Goal: Task Accomplishment & Management: Complete application form

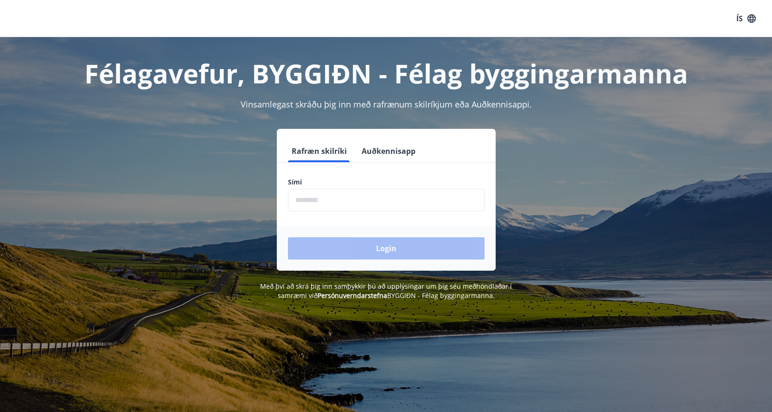
click at [344, 201] on input "phone" at bounding box center [386, 200] width 197 height 23
type input "********"
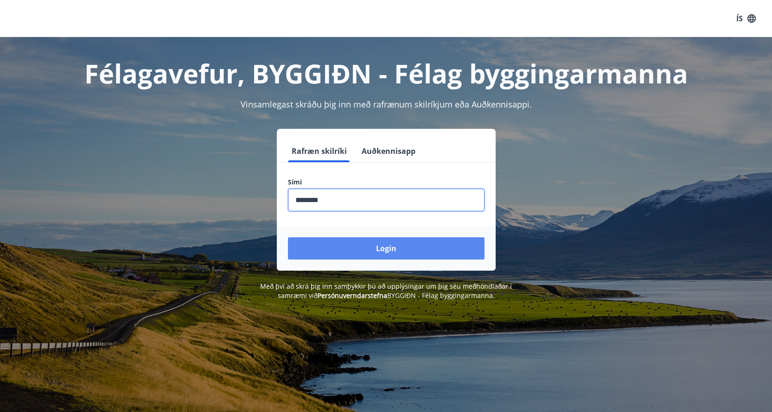
click at [372, 251] on button "Login" at bounding box center [386, 248] width 197 height 22
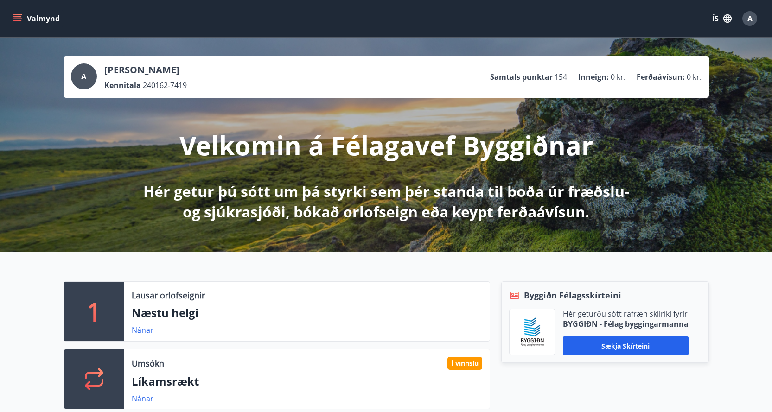
click at [16, 19] on icon "menu" at bounding box center [18, 18] width 10 height 1
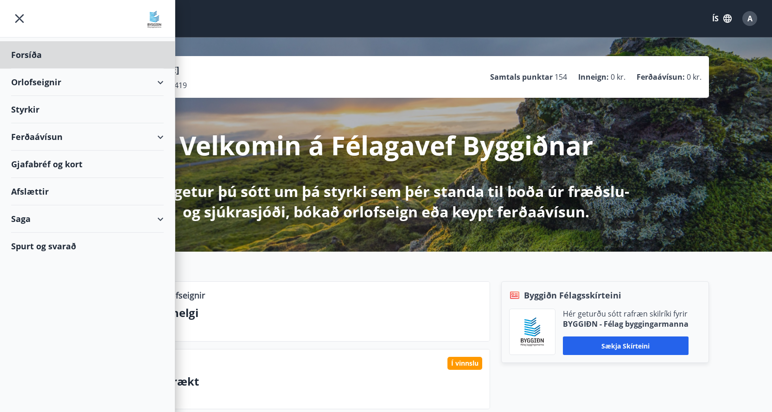
click at [34, 69] on div "Styrkir" at bounding box center [87, 54] width 152 height 27
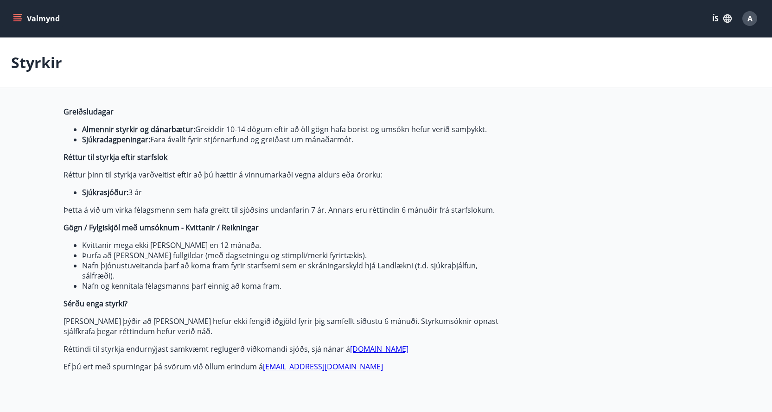
type input "***"
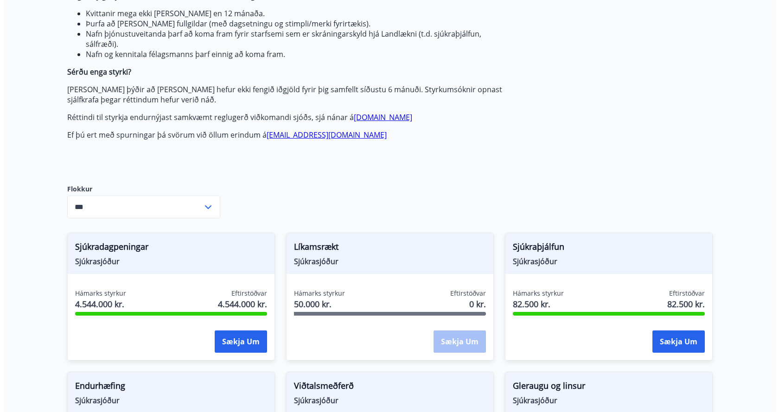
scroll to position [464, 0]
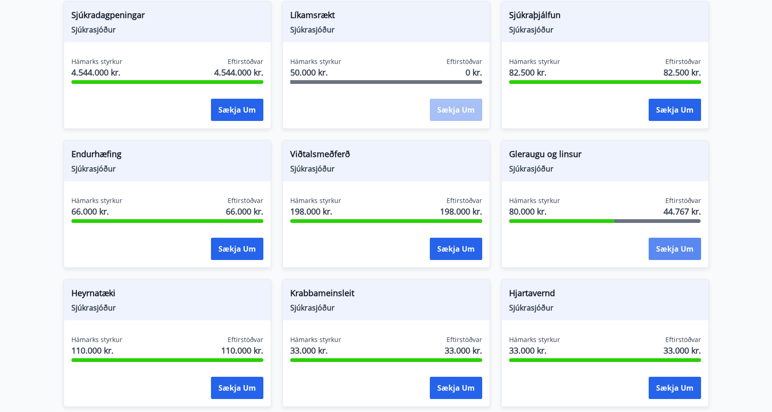
click at [668, 248] on button "Sækja um" at bounding box center [674, 249] width 52 height 22
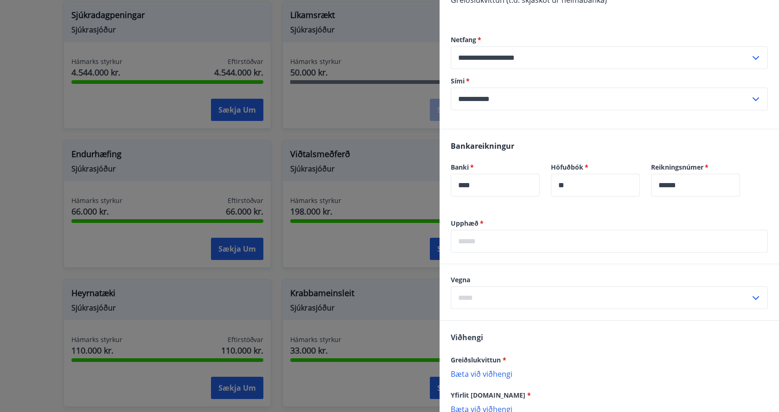
scroll to position [185, 0]
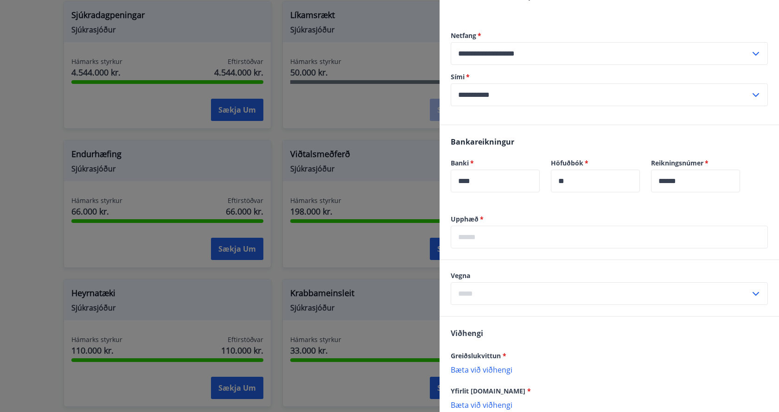
click at [508, 294] on input "text" at bounding box center [600, 293] width 299 height 23
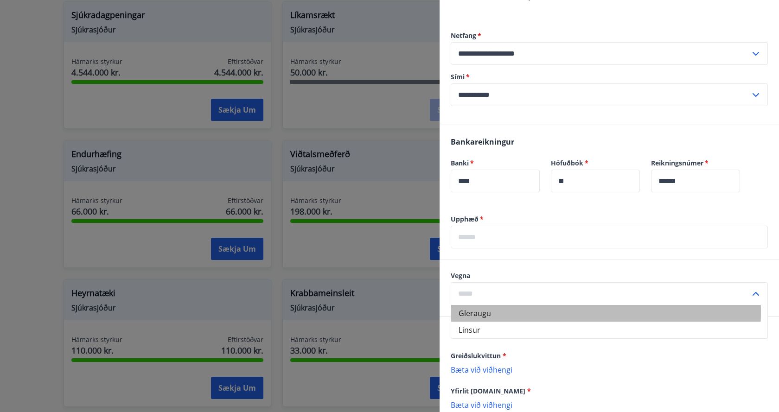
click at [482, 311] on li "Gleraugu" at bounding box center [609, 313] width 316 height 17
type input "********"
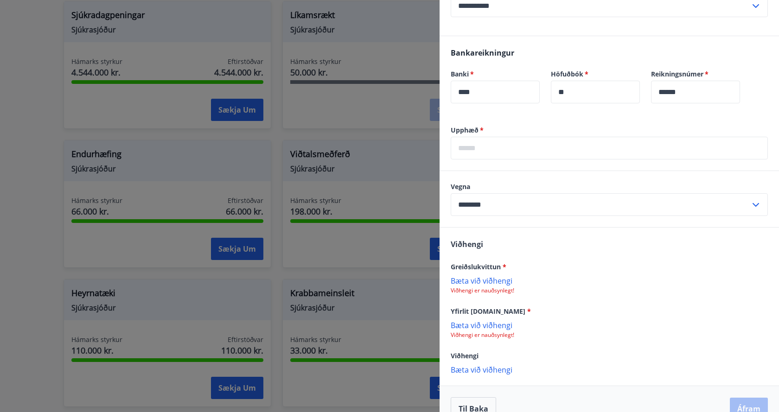
scroll to position [294, 0]
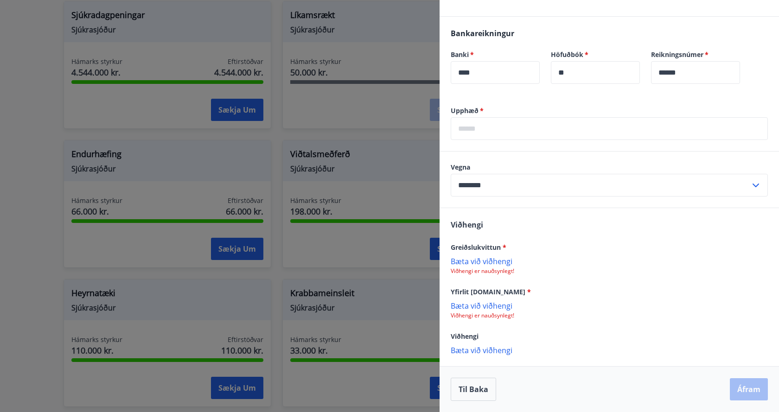
click at [479, 264] on p "Bæta við viðhengi" at bounding box center [609, 260] width 317 height 9
click at [495, 310] on p "Bæta við viðhengi" at bounding box center [609, 306] width 317 height 9
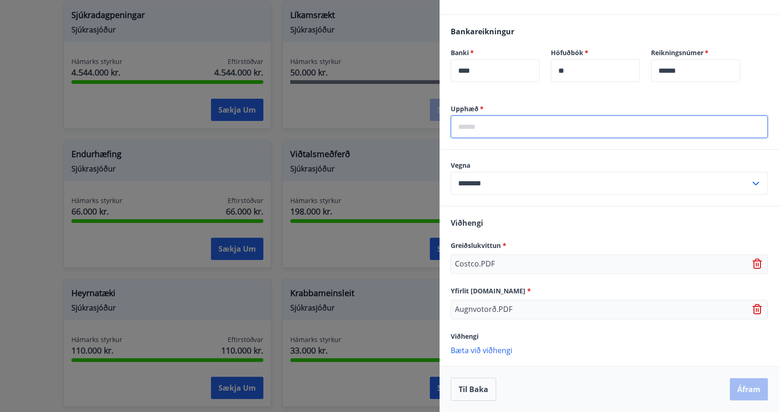
click at [492, 121] on input "text" at bounding box center [609, 126] width 317 height 23
type input "*****"
click at [739, 388] on button "Áfram" at bounding box center [749, 389] width 38 height 22
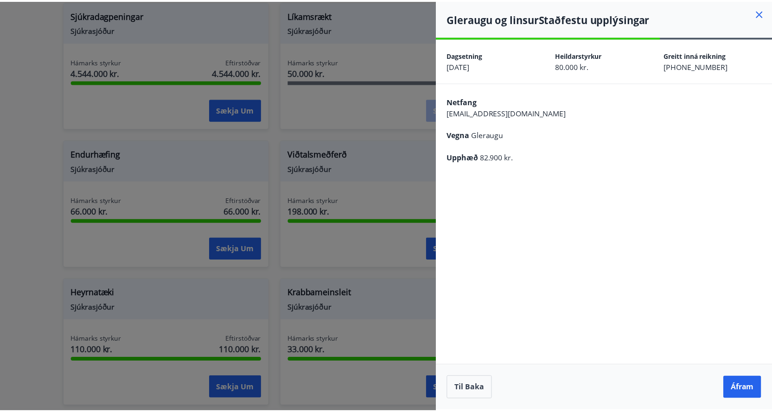
scroll to position [0, 0]
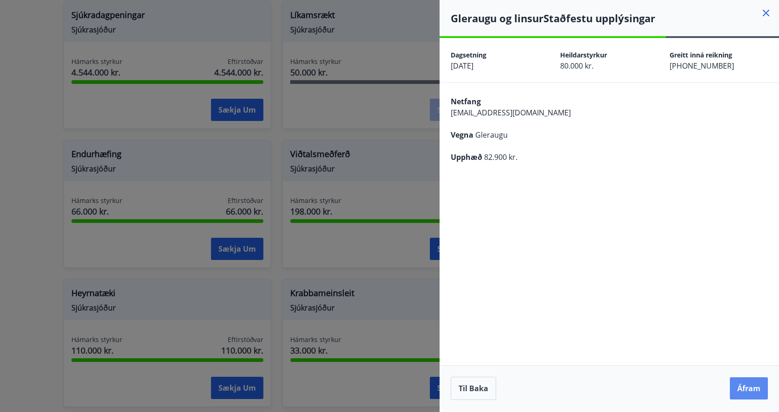
click at [737, 390] on button "Áfram" at bounding box center [749, 388] width 38 height 22
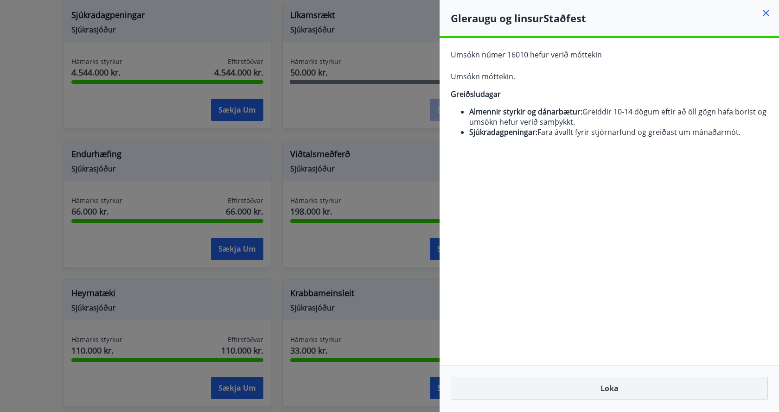
click at [611, 388] on button "Loka" at bounding box center [609, 388] width 317 height 23
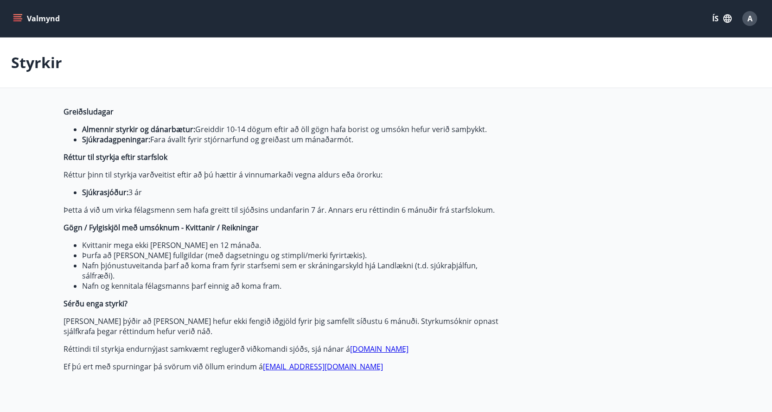
click at [19, 14] on icon "menu" at bounding box center [17, 18] width 9 height 9
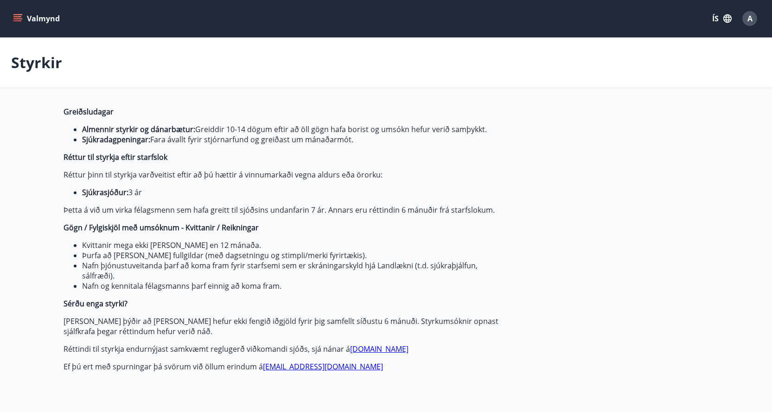
click at [744, 19] on div "A" at bounding box center [749, 18] width 15 height 15
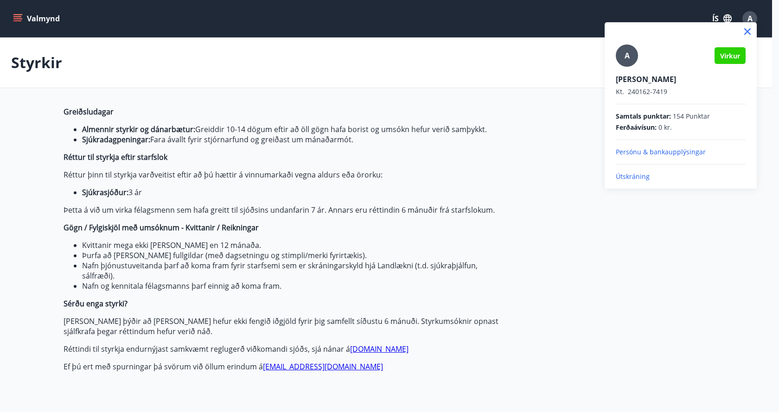
click at [673, 225] on div at bounding box center [389, 206] width 779 height 412
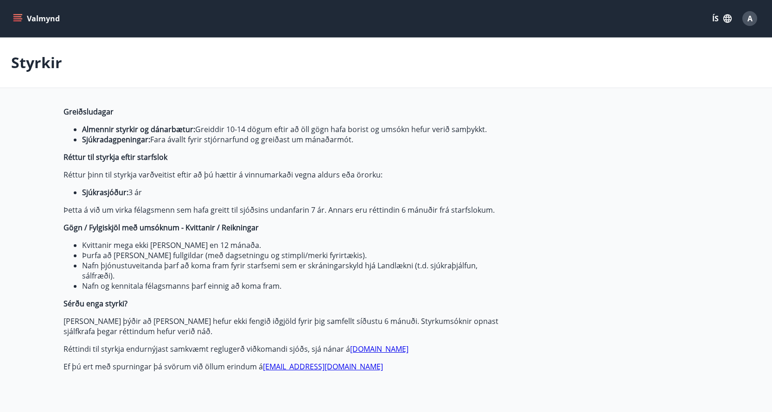
click at [16, 16] on icon "menu" at bounding box center [17, 16] width 8 height 1
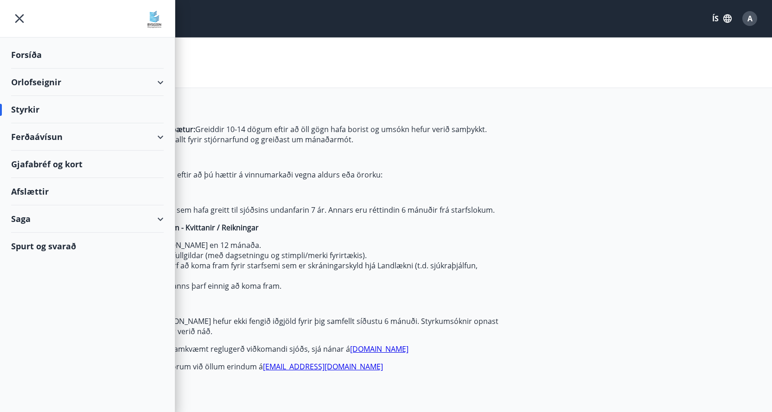
click at [160, 135] on div "Ferðaávísun" at bounding box center [87, 136] width 152 height 27
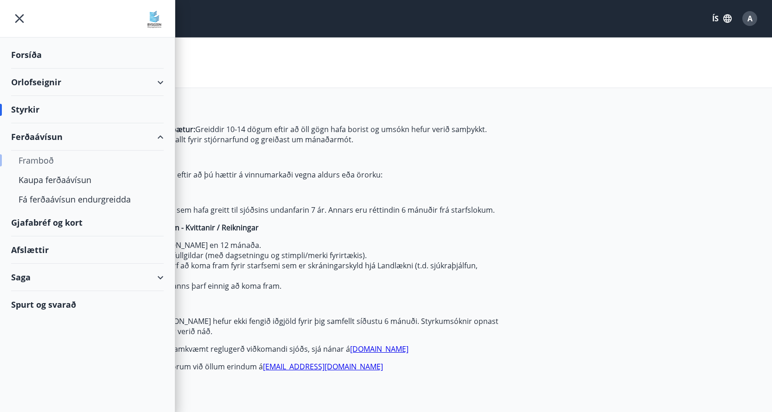
click at [22, 160] on div "Framboð" at bounding box center [88, 160] width 138 height 19
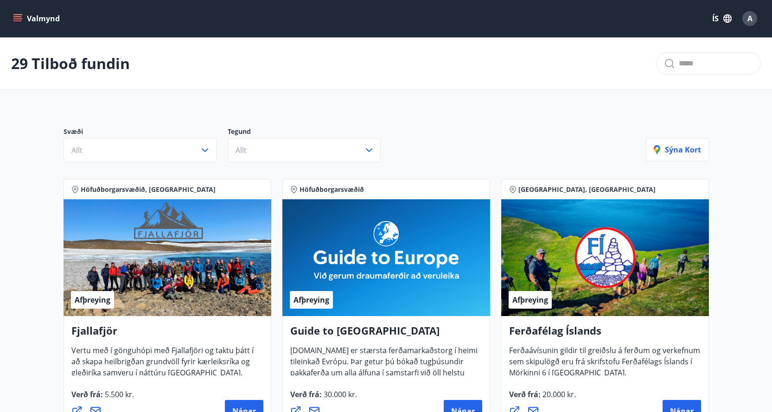
click at [13, 18] on icon "menu" at bounding box center [17, 18] width 9 height 9
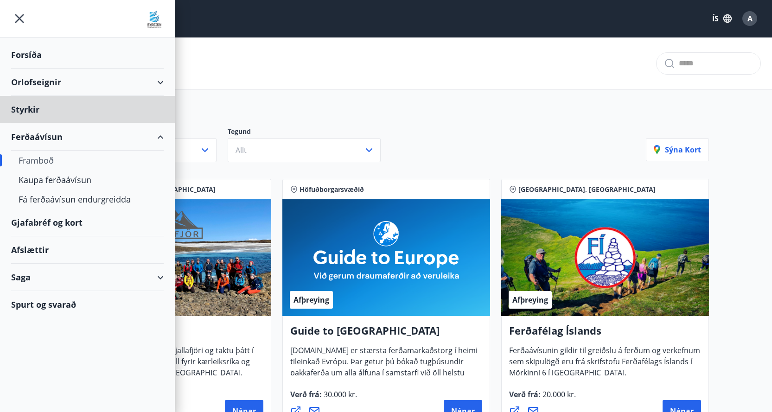
click at [24, 57] on div "Forsíða" at bounding box center [87, 54] width 152 height 27
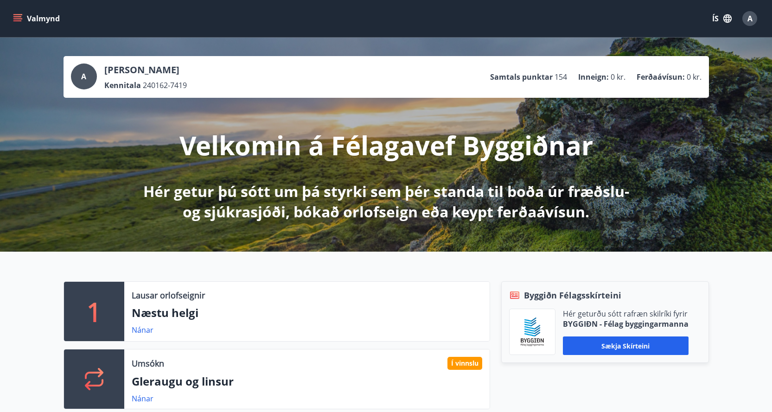
click at [748, 16] on span "A" at bounding box center [749, 18] width 5 height 10
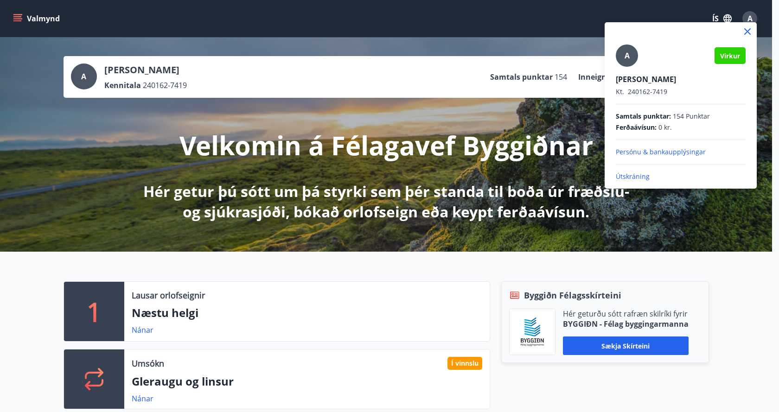
click at [635, 178] on p "Útskráning" at bounding box center [681, 176] width 130 height 9
